Goal: Navigation & Orientation: Understand site structure

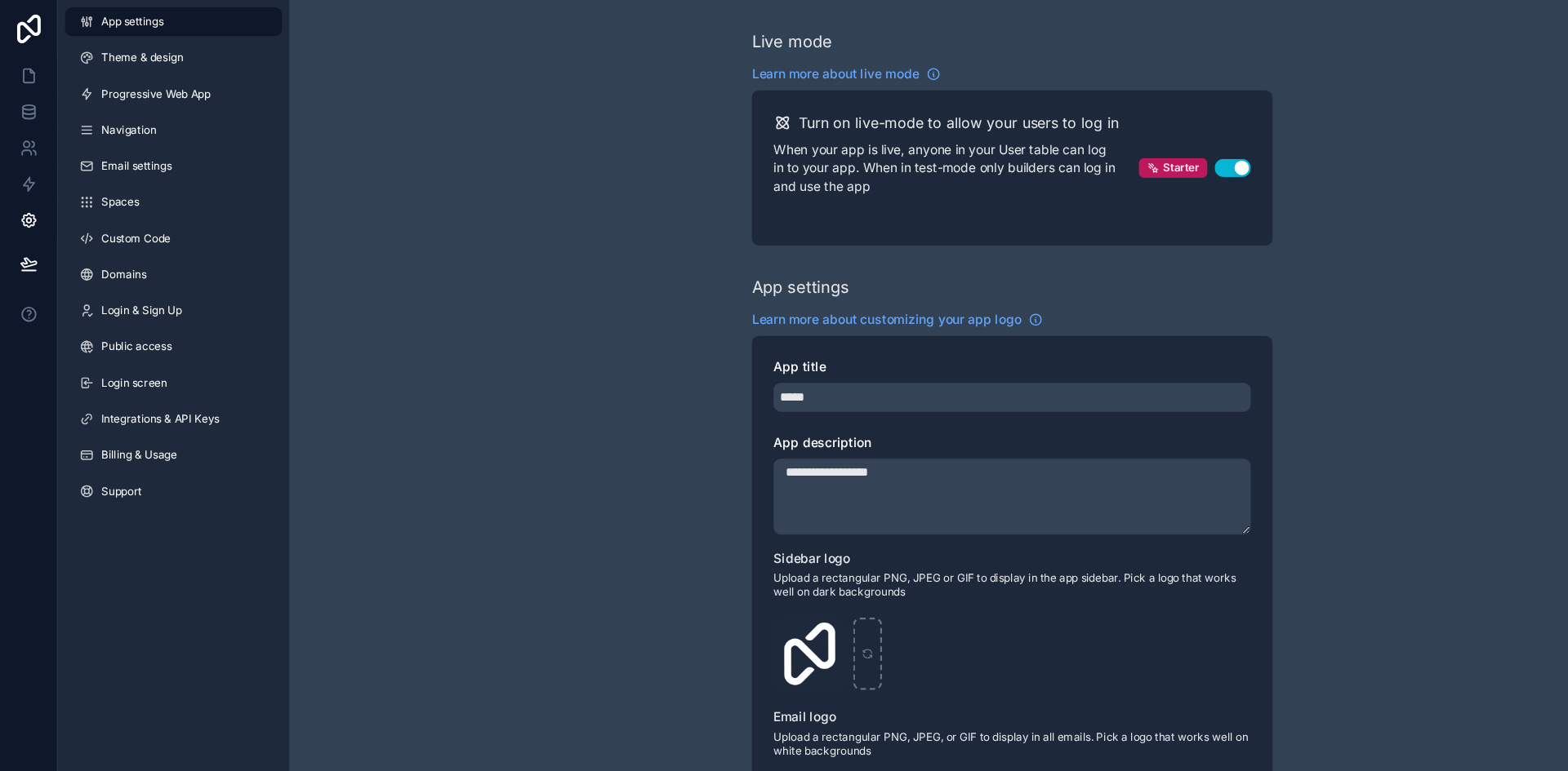
click at [562, 158] on div "**********" at bounding box center [914, 639] width 1307 height 1279
click at [29, 68] on icon at bounding box center [27, 68] width 17 height 17
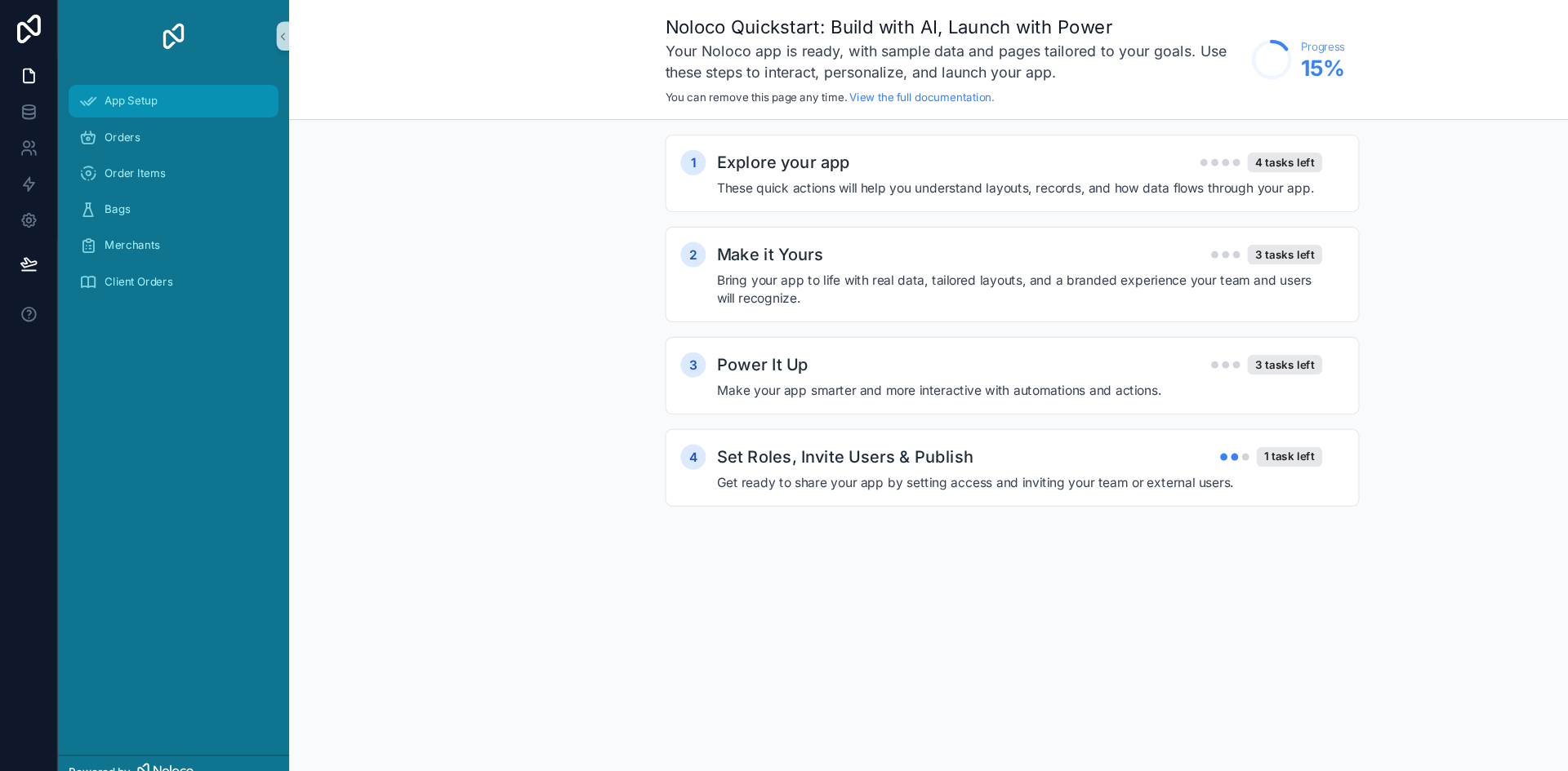
click at [136, 89] on span "App Setup" at bounding box center [118, 92] width 48 height 13
click at [19, 109] on link at bounding box center [26, 101] width 52 height 33
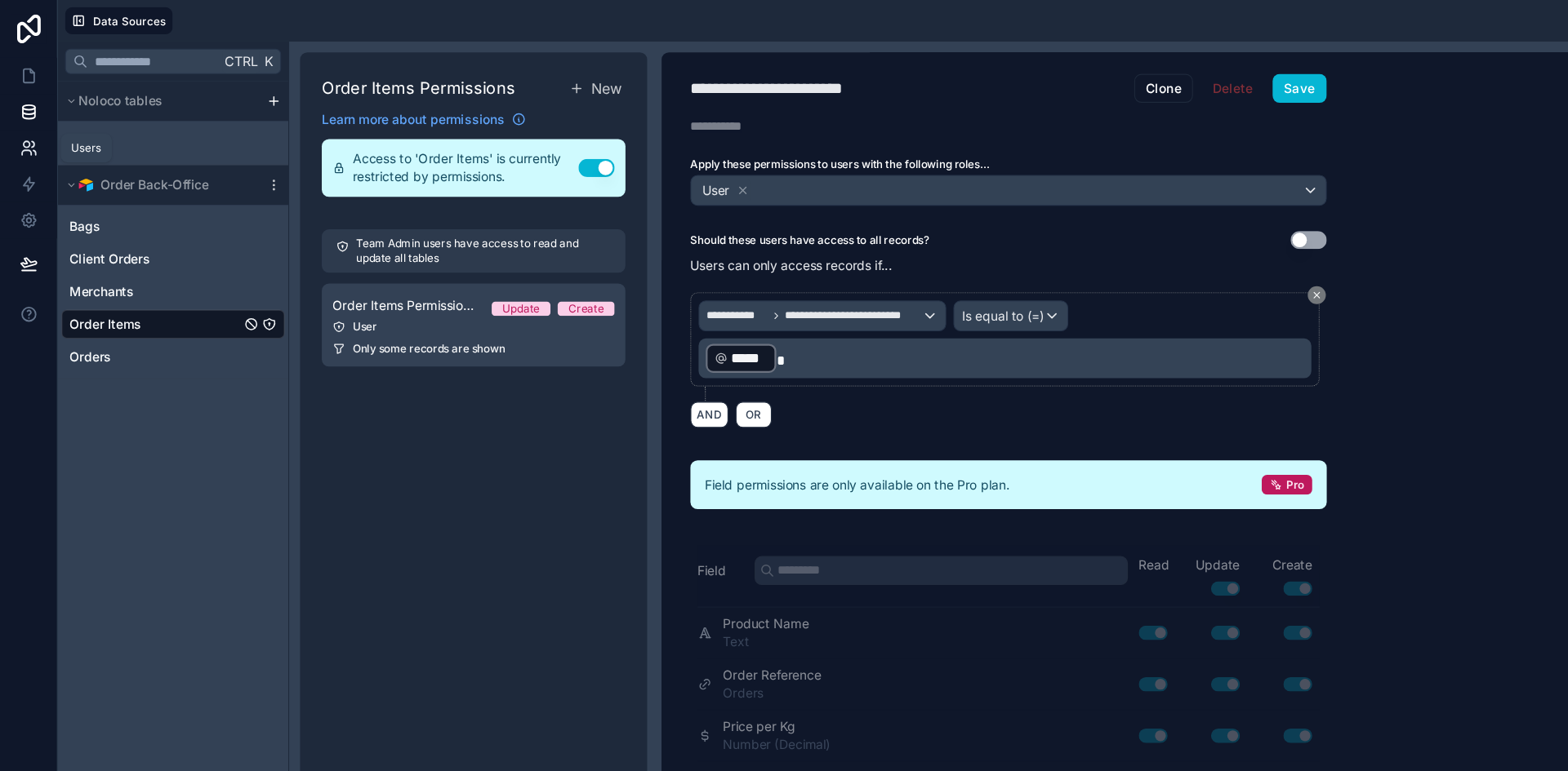
click at [16, 143] on link at bounding box center [26, 133] width 52 height 33
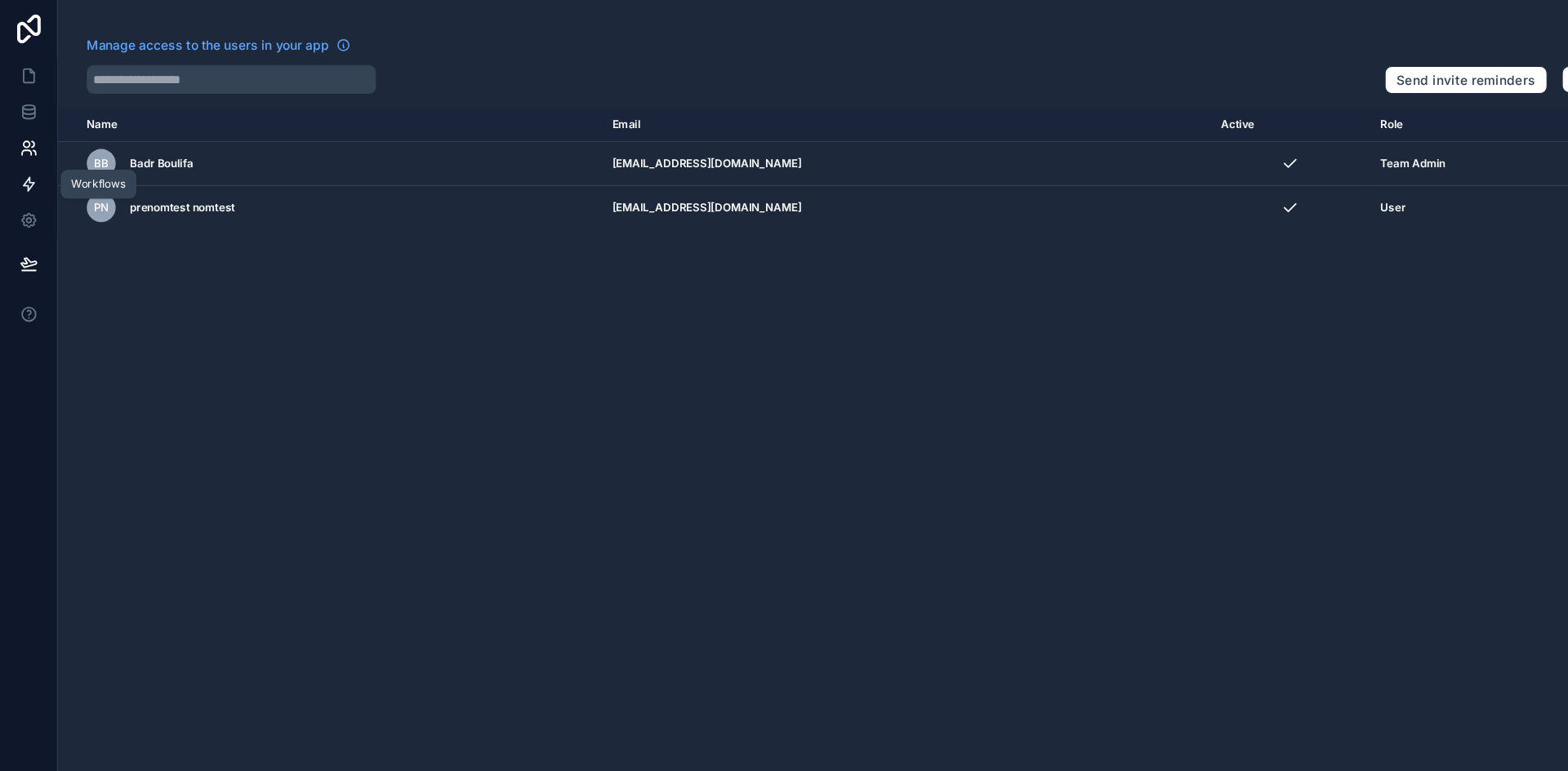
click at [18, 163] on icon at bounding box center [27, 167] width 17 height 17
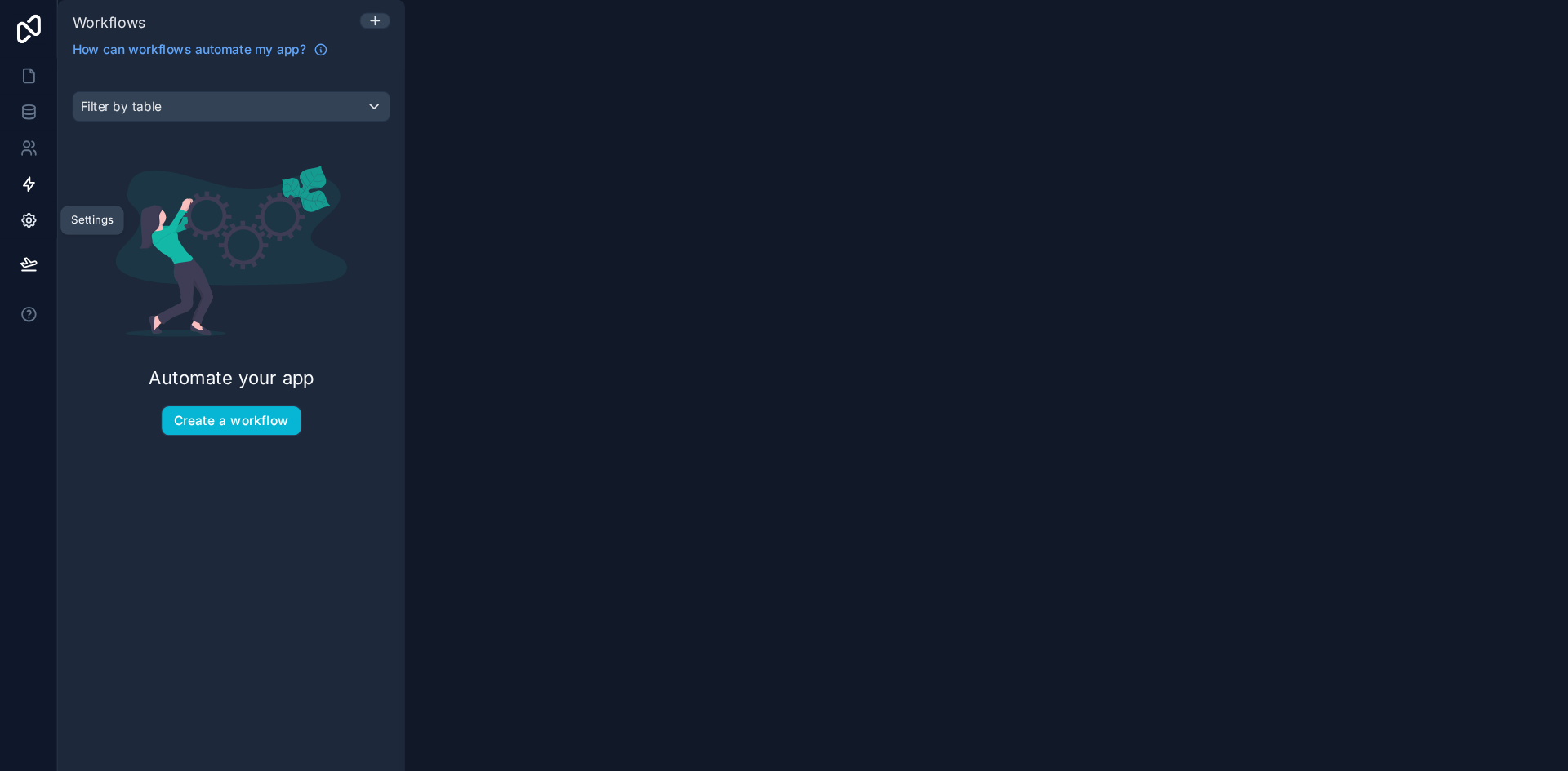
click at [18, 186] on link at bounding box center [26, 198] width 52 height 33
